Goal: Find specific page/section: Find specific page/section

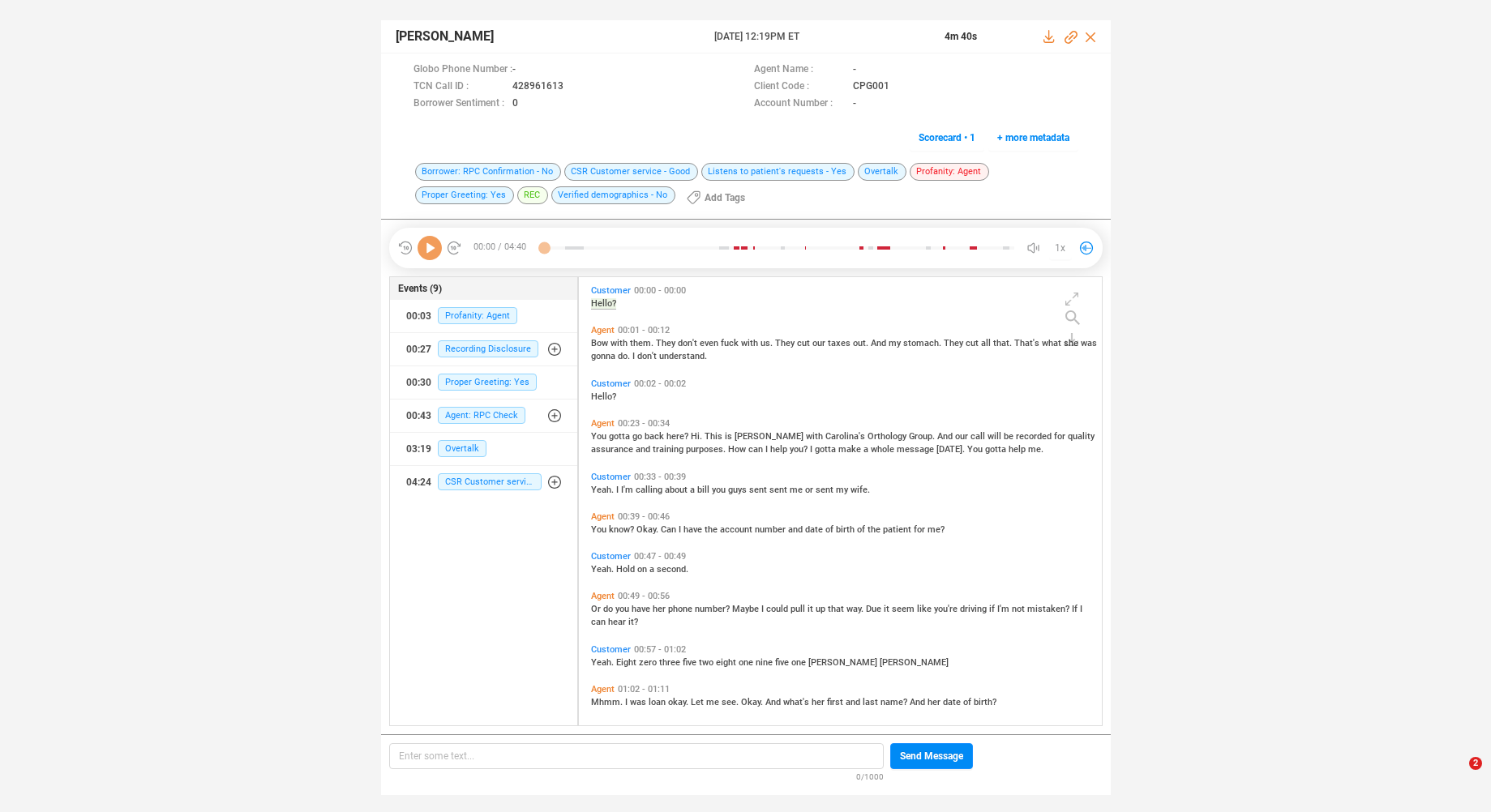
scroll to position [445, 515]
click at [429, 252] on icon at bounding box center [429, 248] width 25 height 25
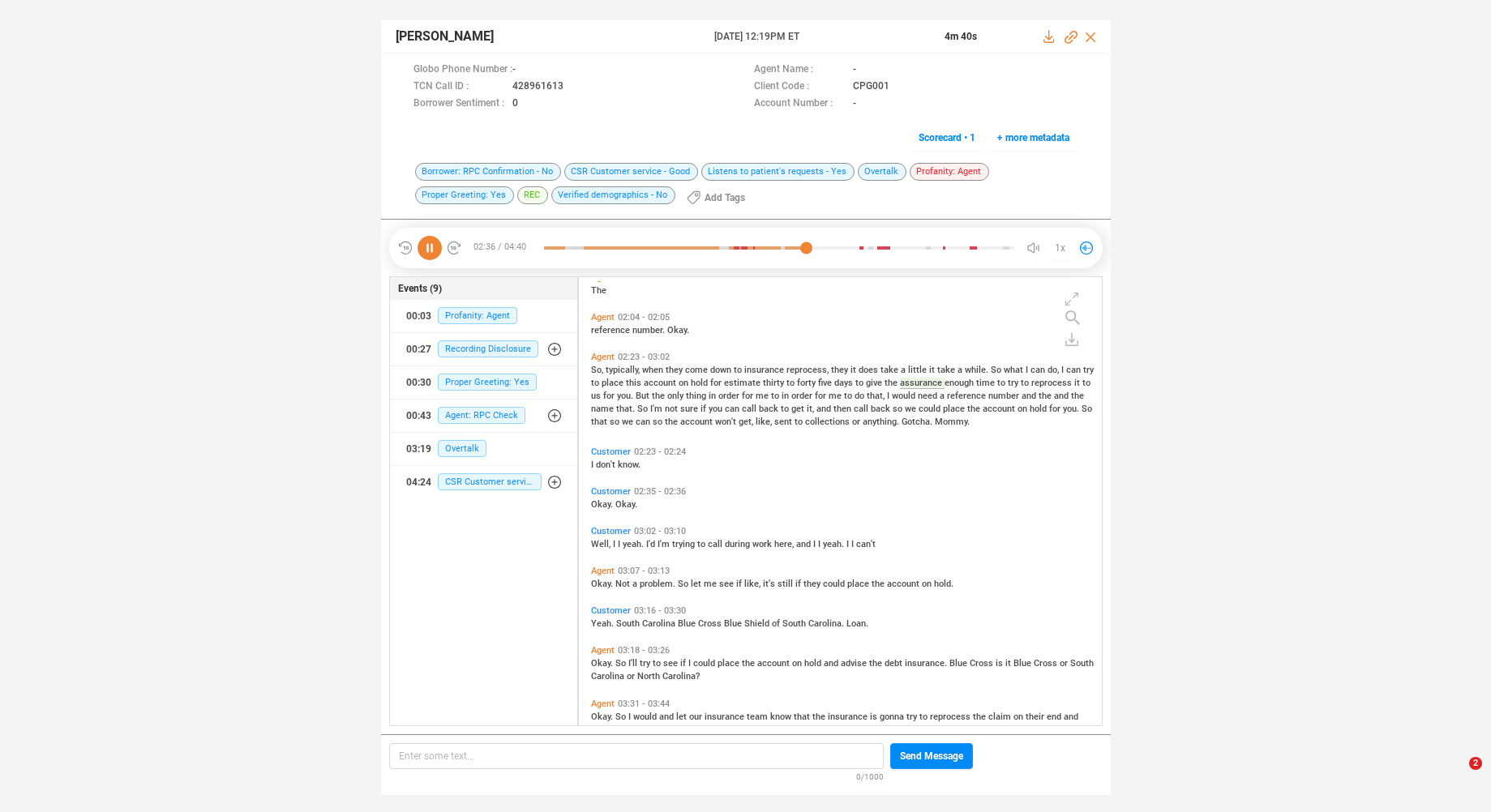
scroll to position [811, 0]
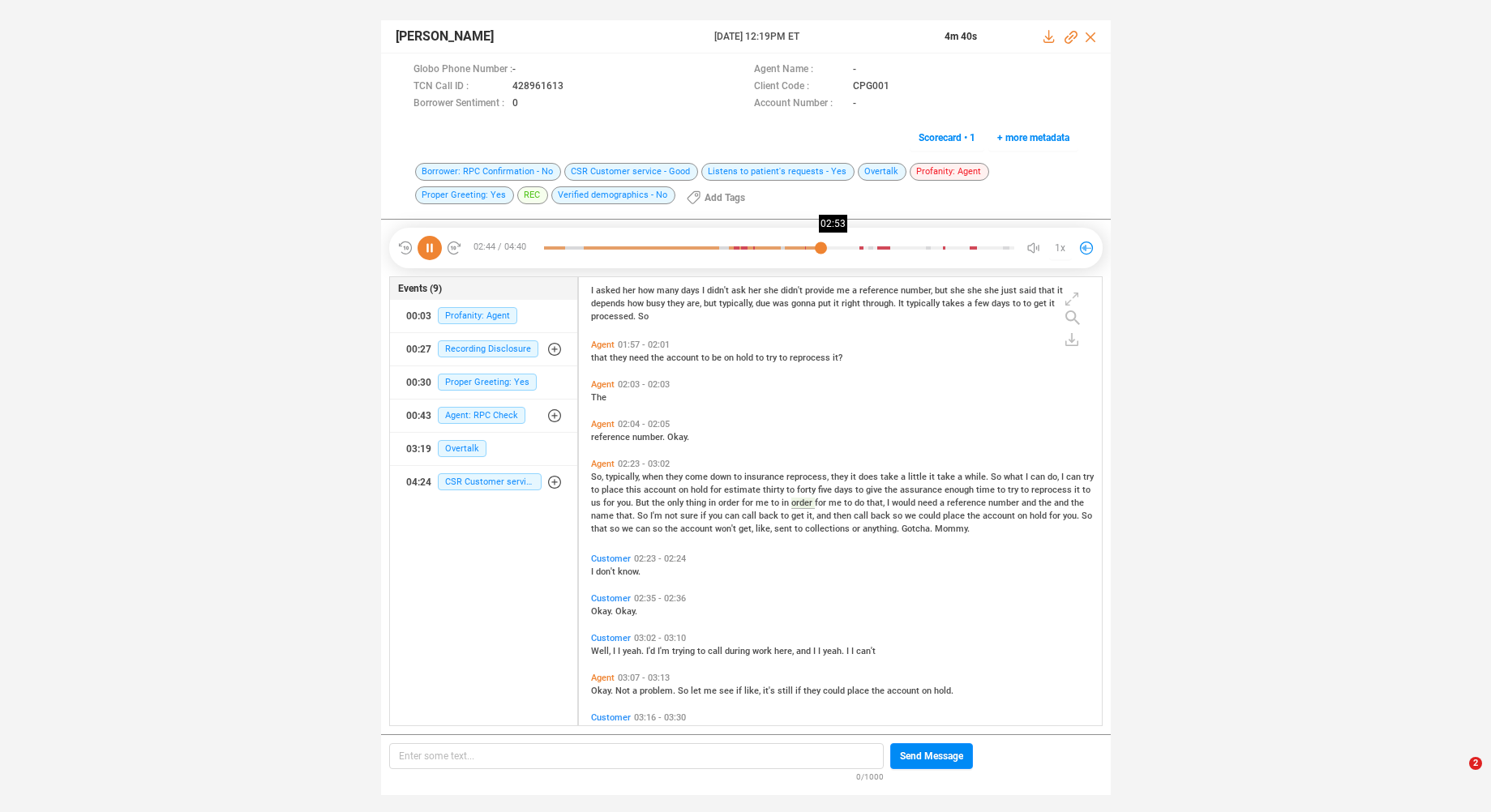
click at [835, 250] on div at bounding box center [779, 248] width 470 height 25
click at [866, 251] on div at bounding box center [779, 248] width 470 height 25
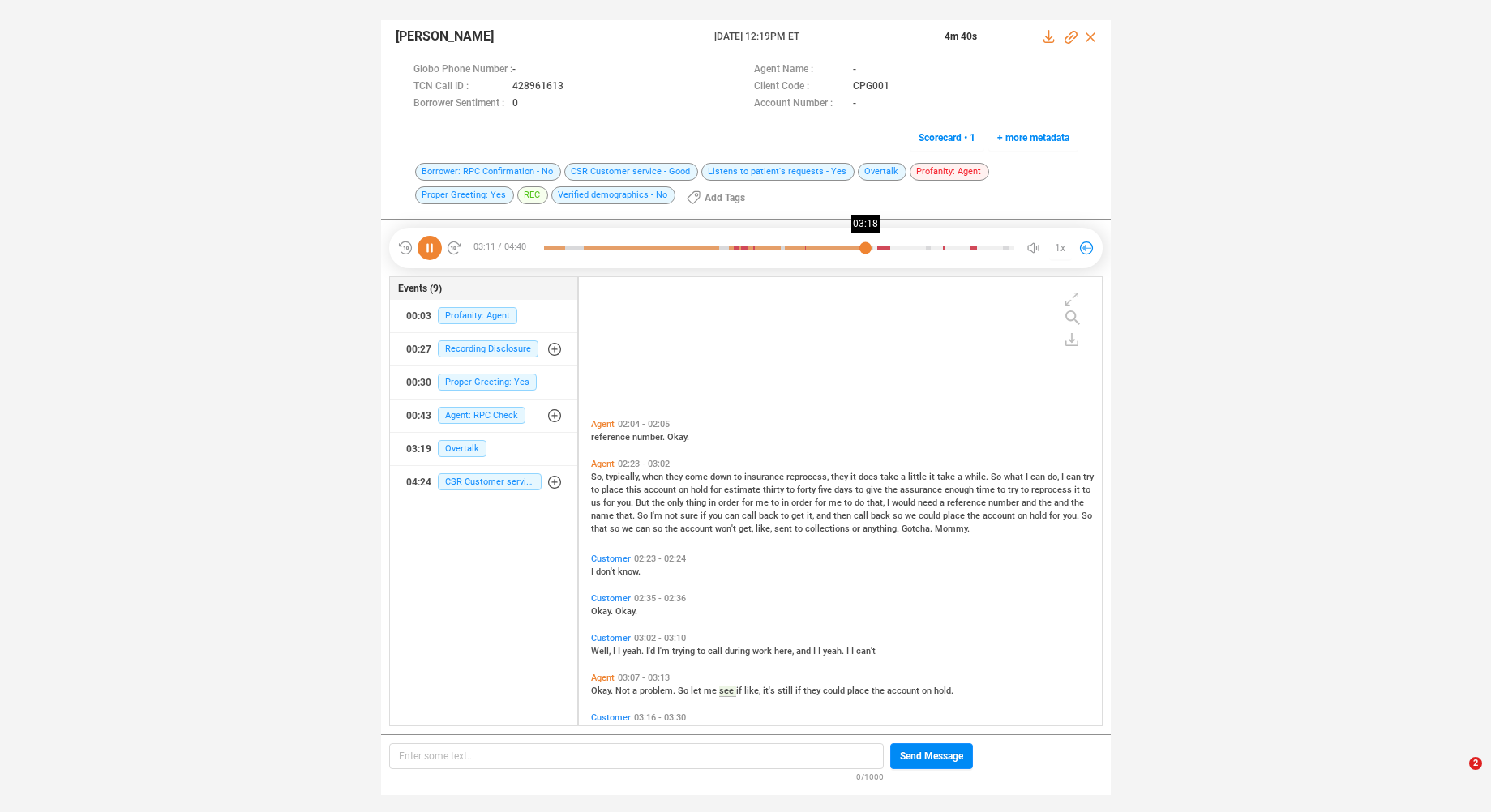
scroll to position [997, 0]
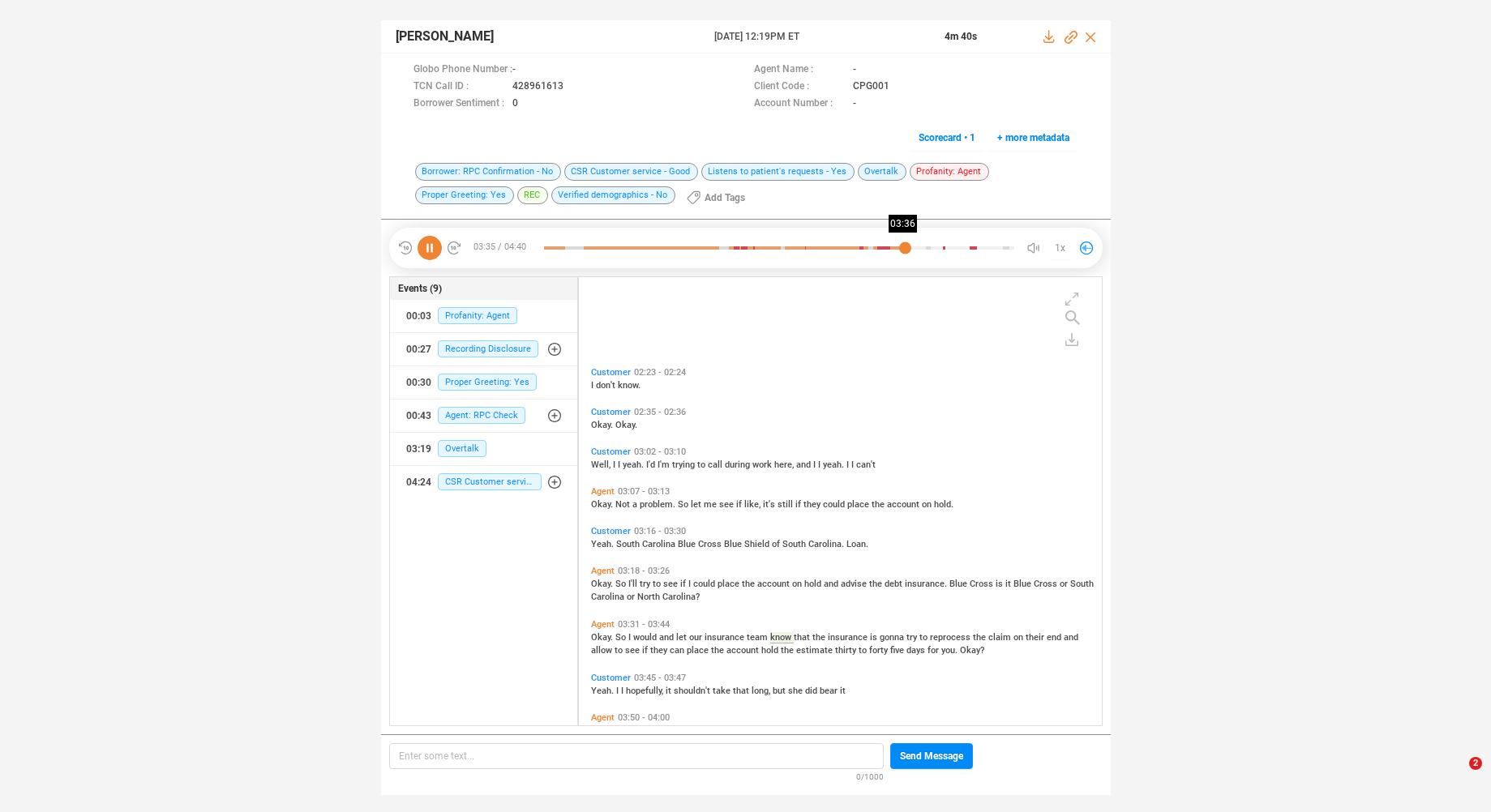
click at [906, 248] on div at bounding box center [779, 248] width 470 height 25
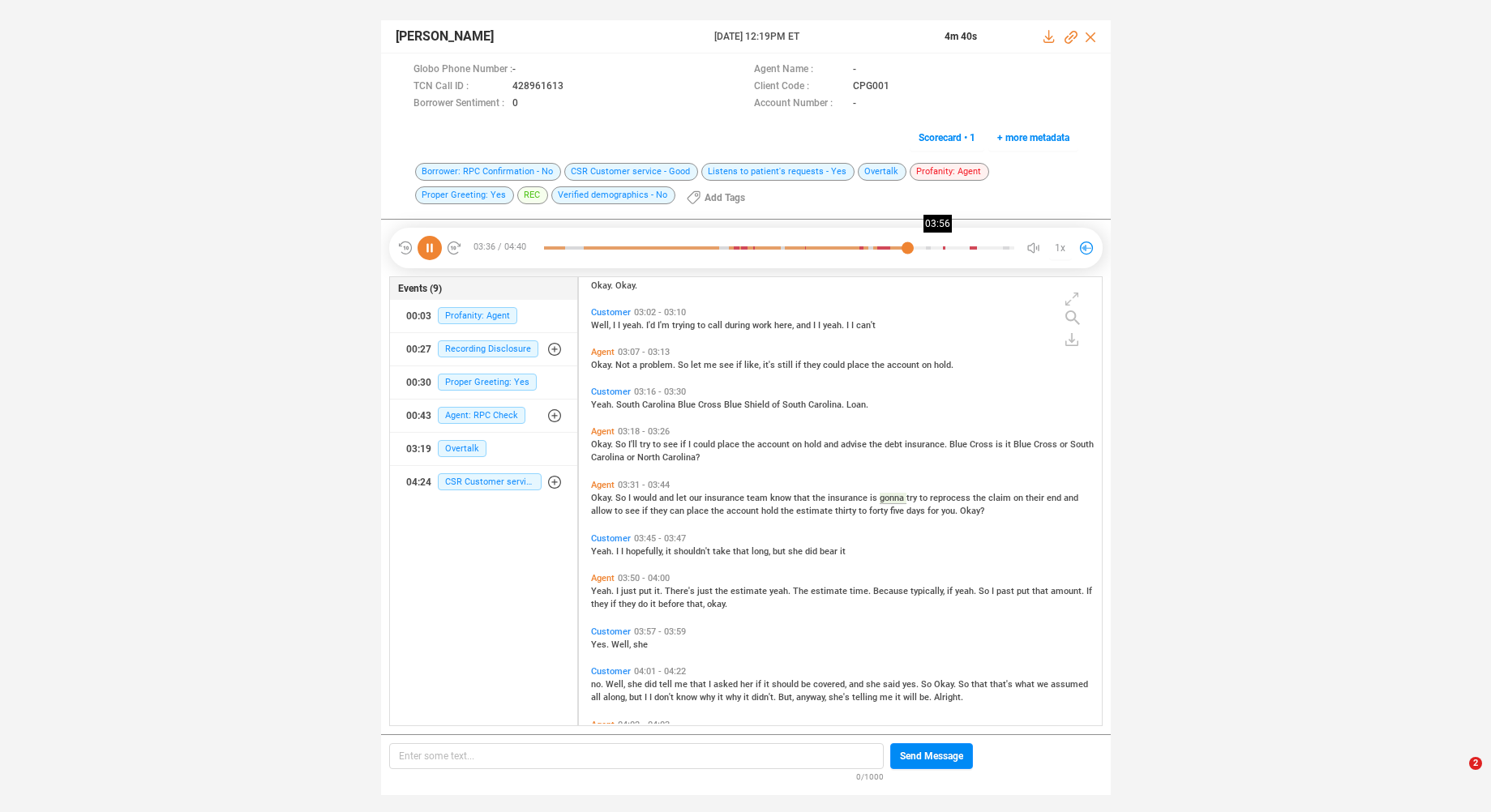
click at [943, 247] on div at bounding box center [779, 248] width 470 height 25
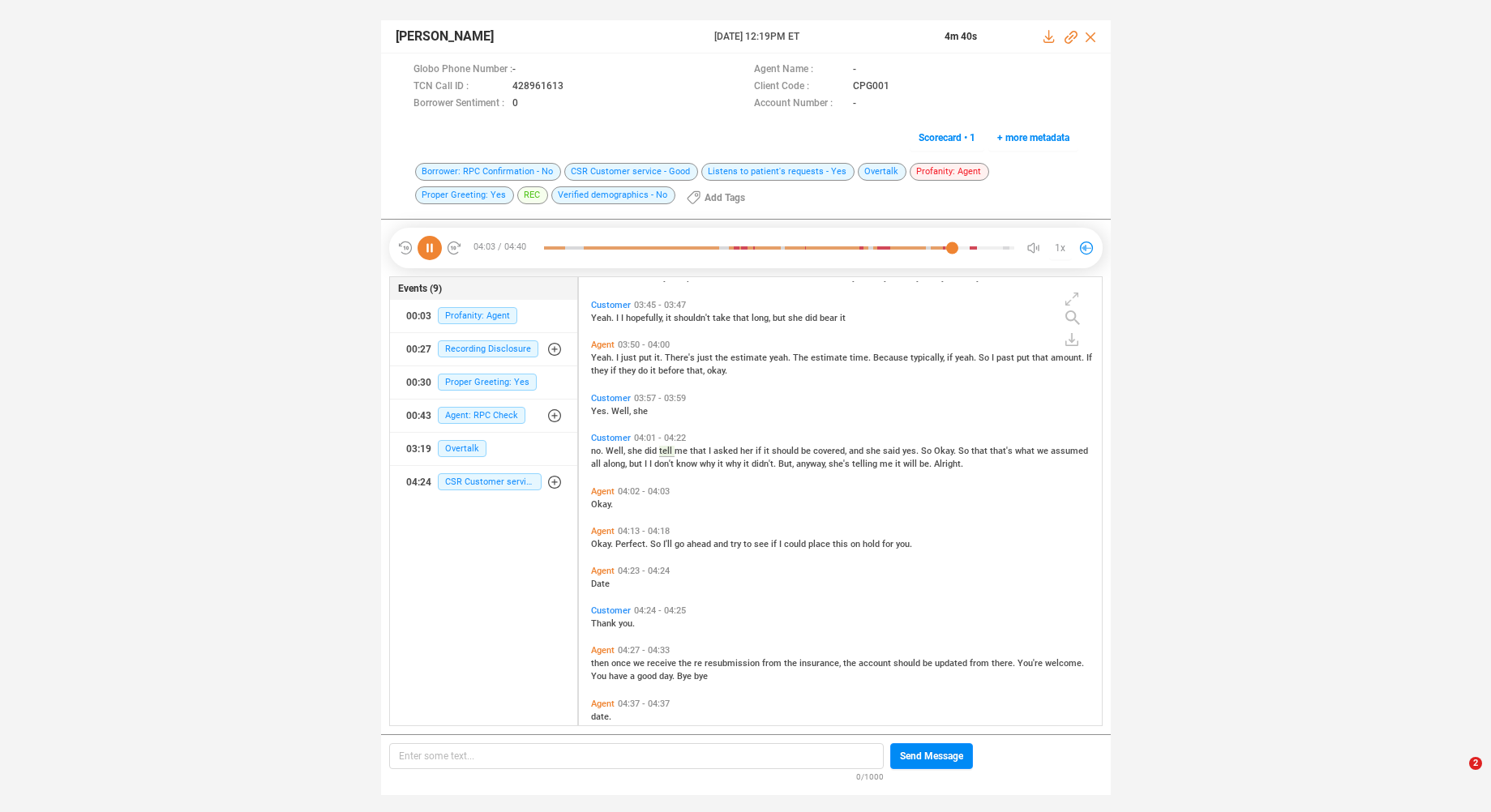
scroll to position [1324, 0]
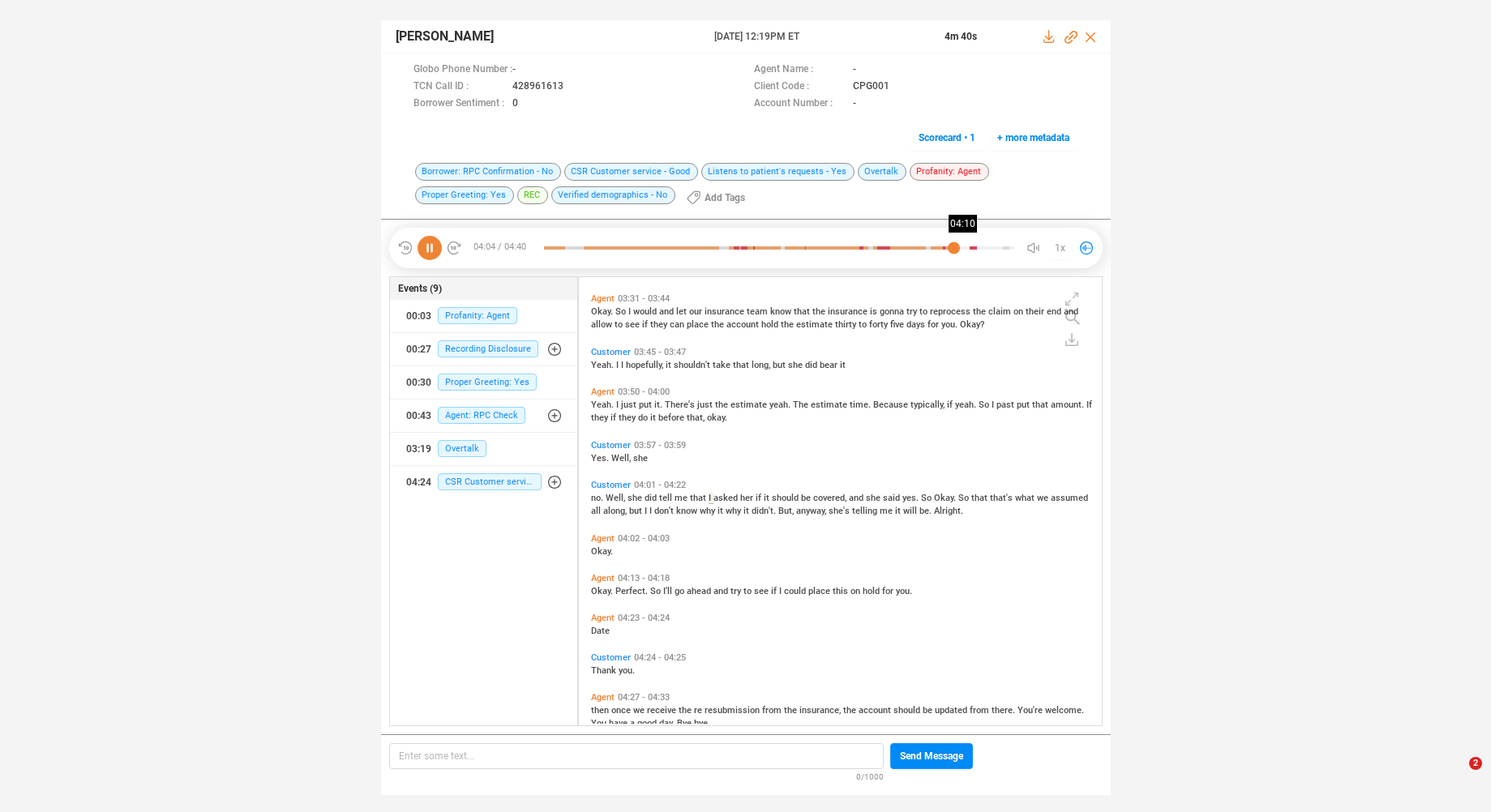
drag, startPoint x: 966, startPoint y: 250, endPoint x: 978, endPoint y: 248, distance: 12.2
click at [967, 249] on div at bounding box center [779, 248] width 470 height 25
click at [985, 250] on div at bounding box center [779, 248] width 470 height 25
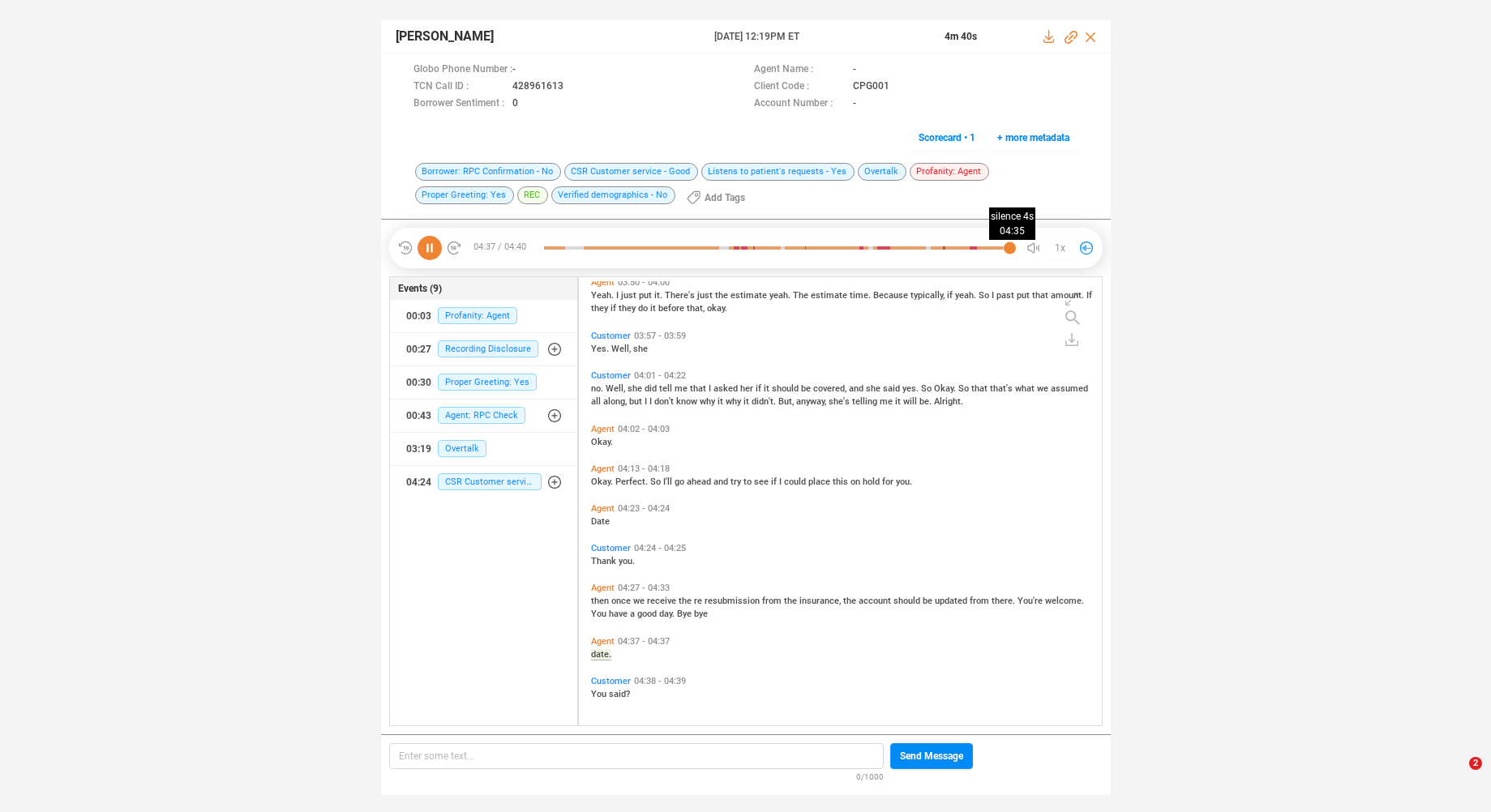
click at [1006, 251] on div at bounding box center [779, 248] width 470 height 25
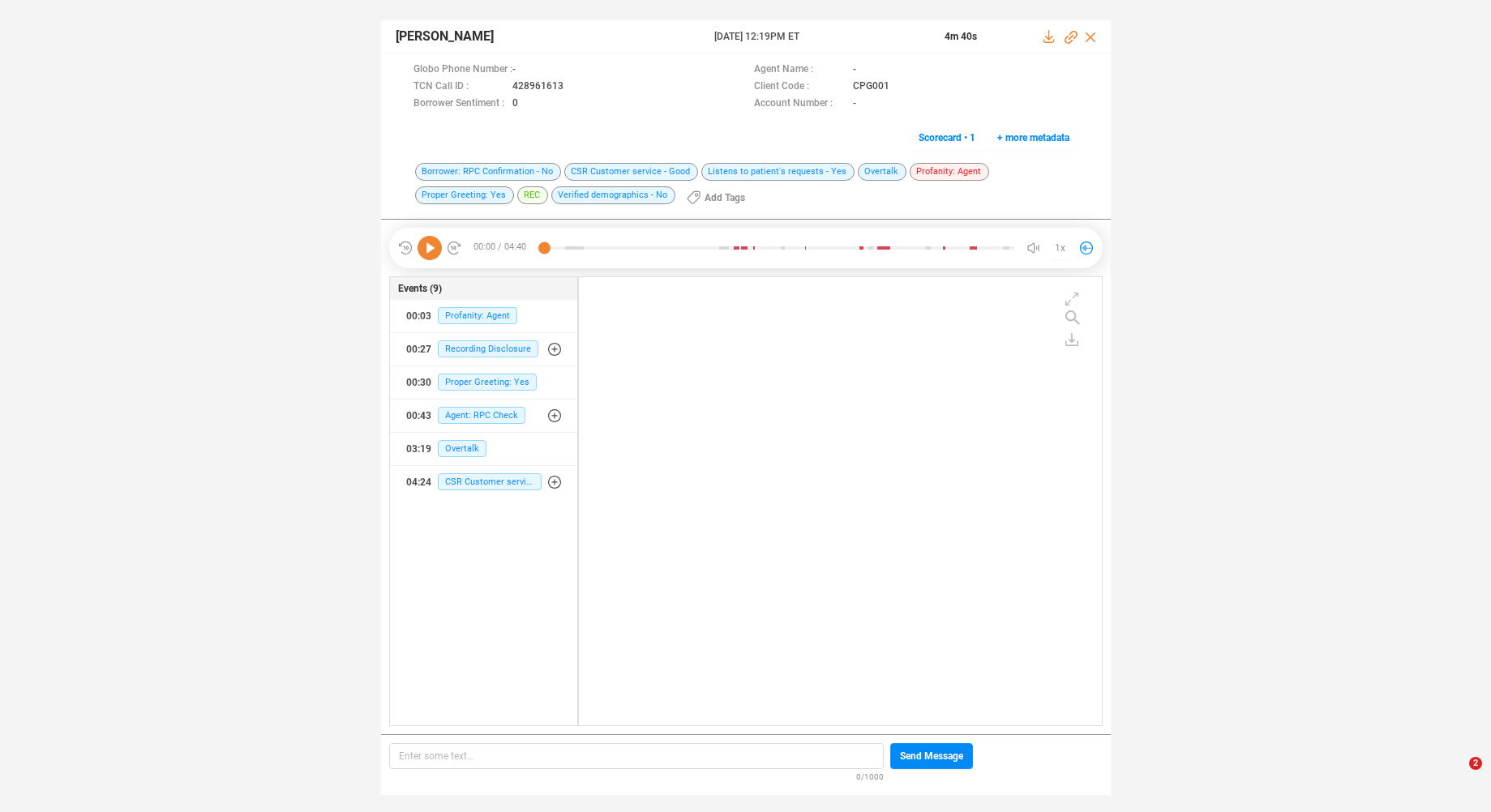
scroll to position [0, 0]
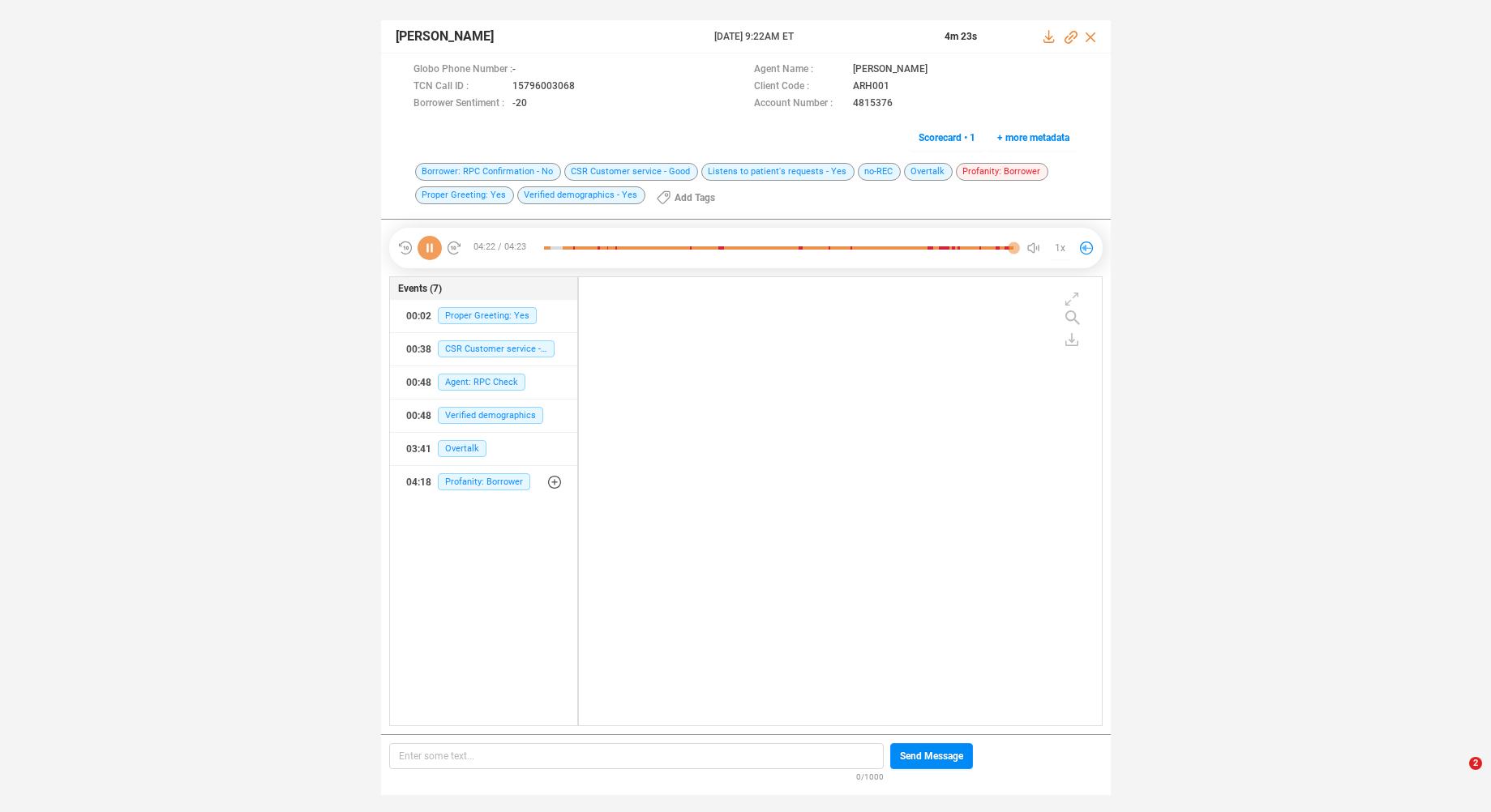
scroll to position [445, 515]
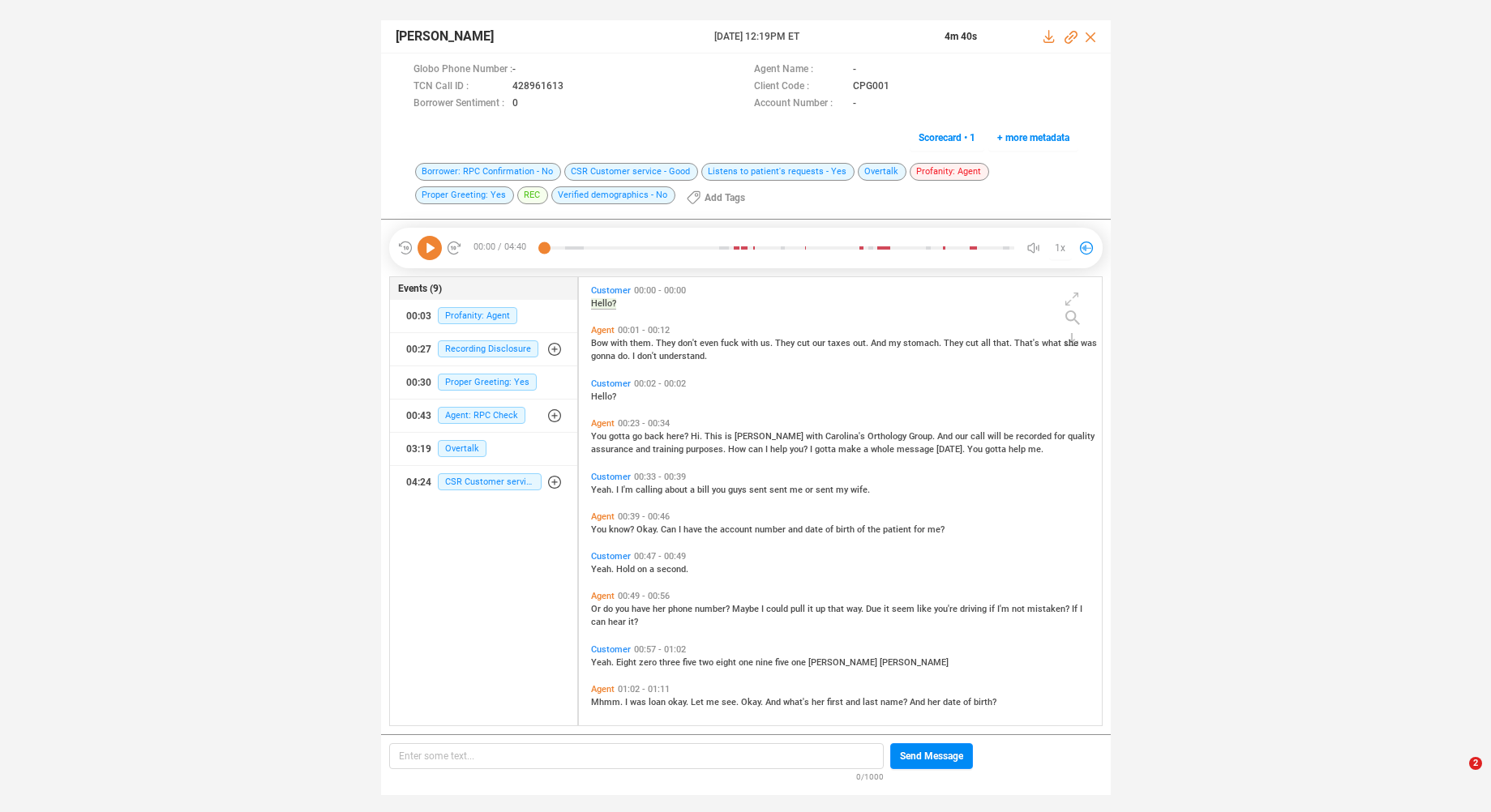
scroll to position [445, 515]
